Goal: Task Accomplishment & Management: Use online tool/utility

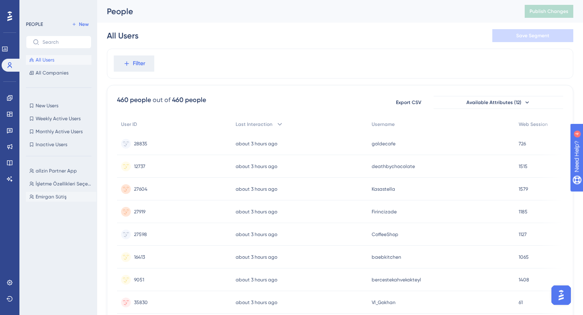
click at [53, 198] on span "Emirgan Sütiş" at bounding box center [51, 197] width 31 height 6
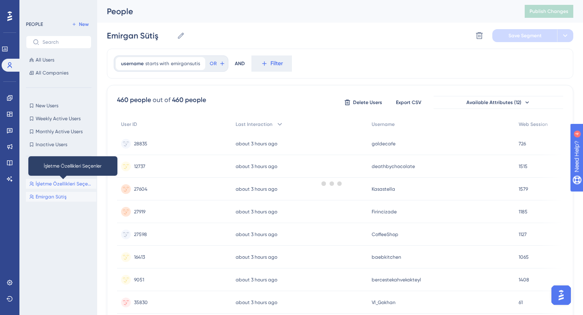
click at [62, 187] on span "İşletme Özellikleri Seçenler" at bounding box center [65, 184] width 58 height 6
type input "İşletme Özellikleri Seçenler"
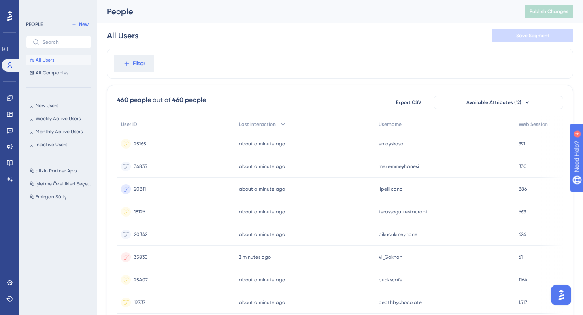
click at [60, 177] on div "allzin Partner App allzin Partner App İşletme Özellikleri Seçenler İşletme Özel…" at bounding box center [61, 232] width 70 height 138
click at [64, 174] on span "allzin Partner App" at bounding box center [56, 171] width 41 height 6
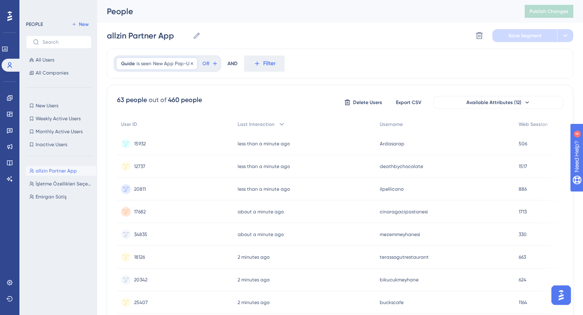
click at [156, 63] on span "New App Pop-Up" at bounding box center [173, 63] width 40 height 6
click at [149, 120] on label "not seen" at bounding box center [143, 119] width 22 height 10
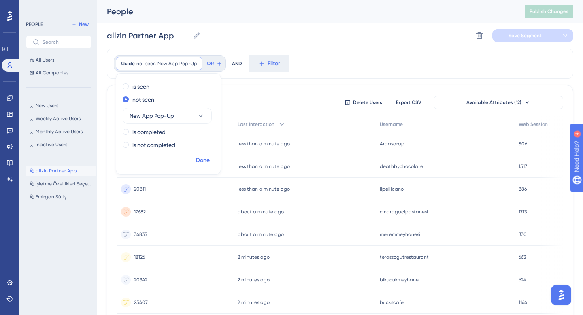
click at [204, 160] on span "Done" at bounding box center [203, 161] width 14 height 10
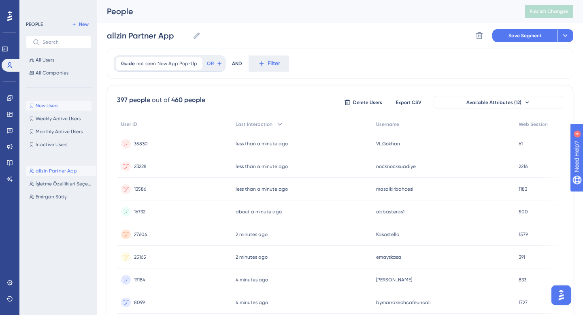
click at [51, 106] on span "New Users" at bounding box center [47, 105] width 23 height 6
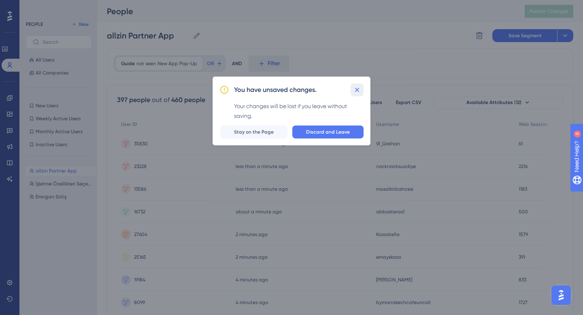
click at [351, 87] on button at bounding box center [357, 89] width 13 height 13
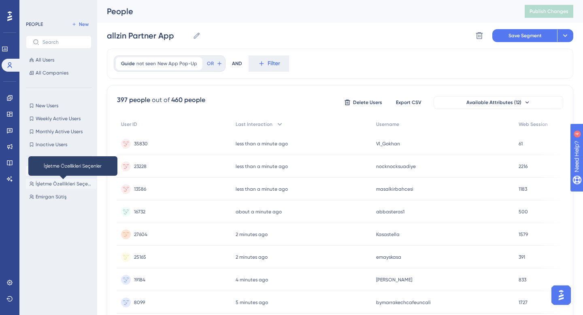
click at [52, 187] on button "İşletme Özellikleri Seçenler İşletme Özellikleri Seçenler" at bounding box center [61, 184] width 70 height 10
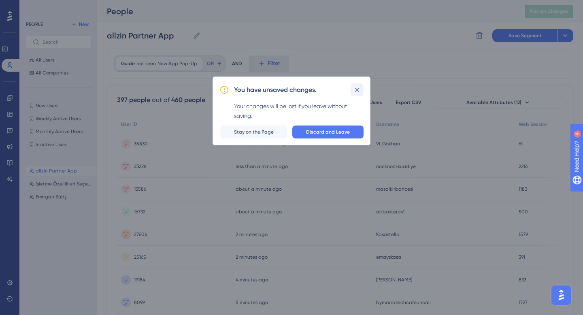
click at [361, 91] on icon at bounding box center [357, 90] width 8 height 8
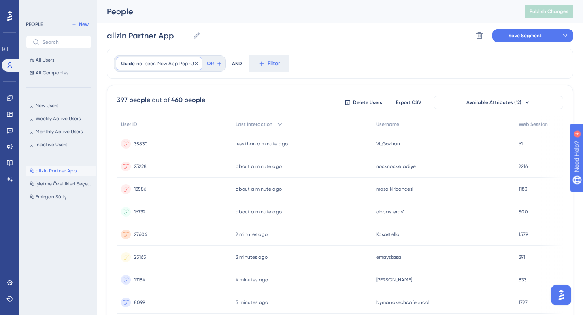
click at [180, 65] on span "New App Pop-Up" at bounding box center [178, 63] width 40 height 6
click at [141, 86] on label "is seen" at bounding box center [140, 87] width 17 height 10
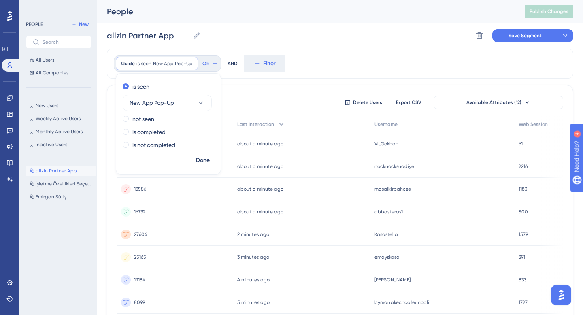
click at [344, 56] on div "Guide is seen New App Pop-Up New App Pop-Up Remove is seen New App Pop-Up not s…" at bounding box center [340, 64] width 467 height 30
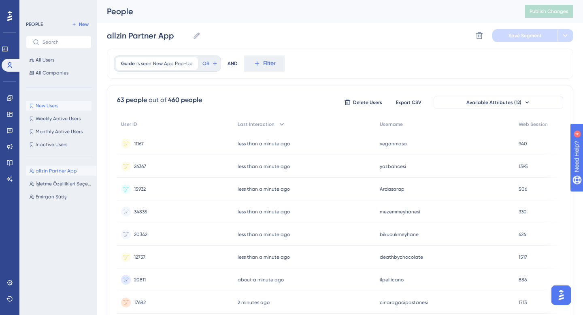
click at [50, 105] on span "New Users" at bounding box center [47, 105] width 23 height 6
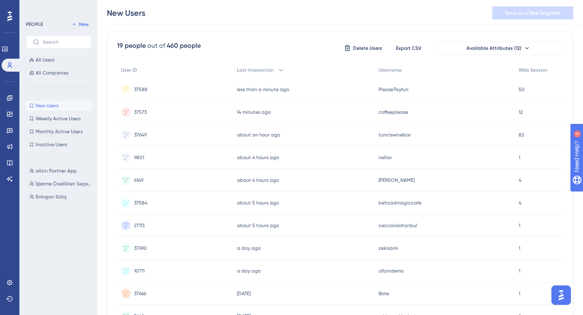
scroll to position [59, 0]
click at [404, 226] on span "cecconisistanbul" at bounding box center [398, 224] width 39 height 6
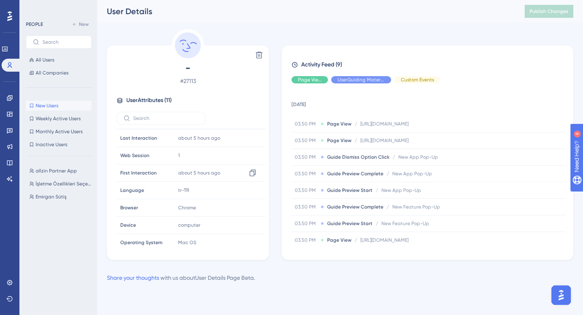
scroll to position [73, 0]
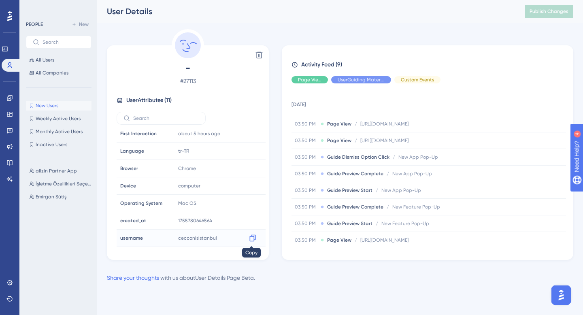
click at [251, 239] on icon at bounding box center [253, 238] width 8 height 8
